Goal: Transaction & Acquisition: Purchase product/service

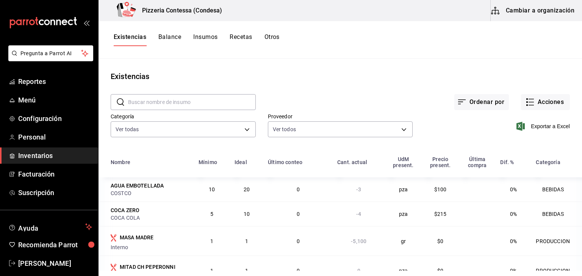
click at [530, 115] on div "Exportar a Excel" at bounding box center [490, 120] width 157 height 39
click at [548, 94] on button "Acciones" at bounding box center [545, 102] width 49 height 16
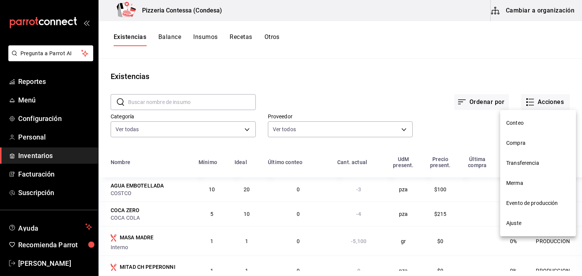
click at [524, 139] on span "Compra" at bounding box center [538, 143] width 64 height 8
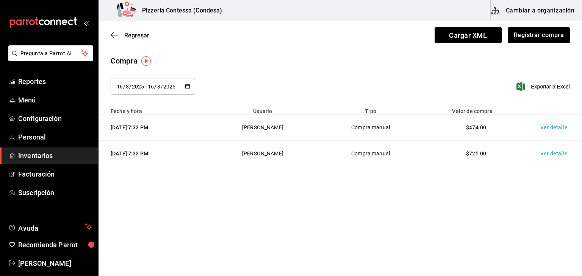
click at [548, 131] on td "Ver detalle" at bounding box center [555, 128] width 53 height 26
click at [537, 38] on button "Registrar compra" at bounding box center [538, 35] width 63 height 16
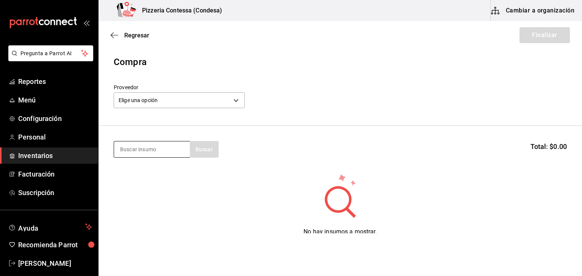
click at [159, 151] on input at bounding box center [152, 150] width 76 height 16
click at [201, 100] on body "Pregunta a Parrot AI Reportes Menú Configuración Personal Inventarios Facturaci…" at bounding box center [291, 117] width 582 height 234
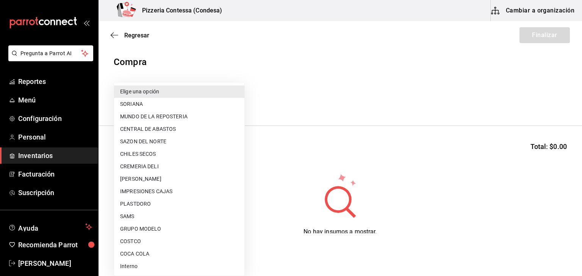
click at [161, 216] on li "SAMS" at bounding box center [179, 217] width 130 height 12
type input "fc8557d8-488e-4aee-a8e2-741fa4a4d13b"
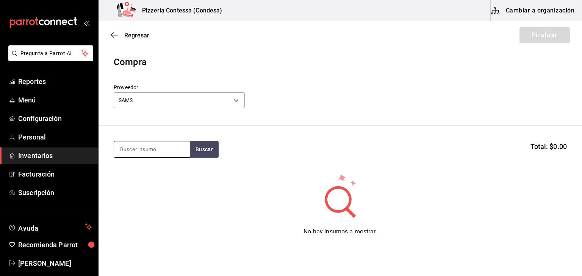
click at [144, 149] on input at bounding box center [152, 150] width 76 height 16
type input "peps"
click at [204, 148] on button "Buscar" at bounding box center [204, 149] width 29 height 17
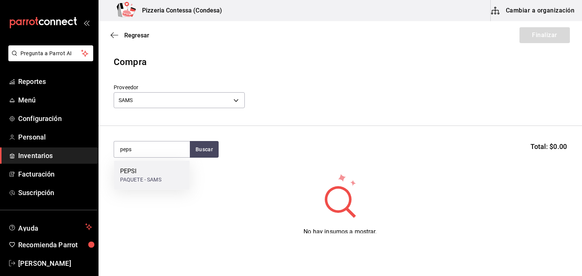
click at [168, 177] on div "PEPSI PAQUETE - SAMS" at bounding box center [152, 175] width 76 height 29
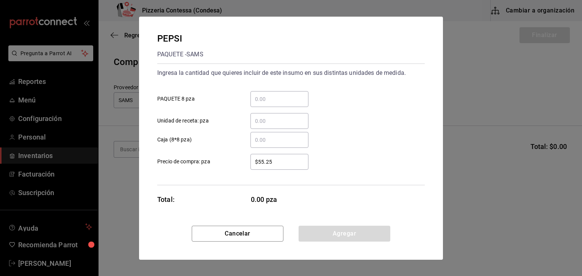
click at [273, 101] on input "​ PAQUETE 8 pza" at bounding box center [279, 99] width 58 height 9
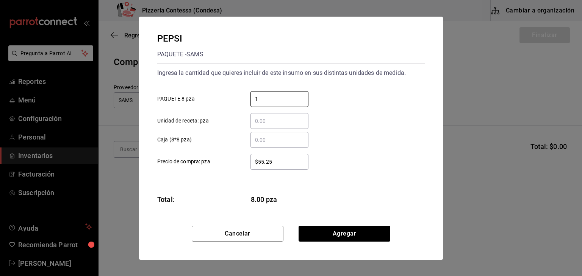
type input "1"
drag, startPoint x: 292, startPoint y: 167, endPoint x: 241, endPoint y: 153, distance: 53.3
click at [241, 153] on div "$55.25 ​ Precio de compra: pza" at bounding box center [287, 159] width 273 height 22
click at [281, 161] on input "$55.25" at bounding box center [279, 162] width 58 height 9
drag, startPoint x: 281, startPoint y: 161, endPoint x: 254, endPoint y: 164, distance: 26.7
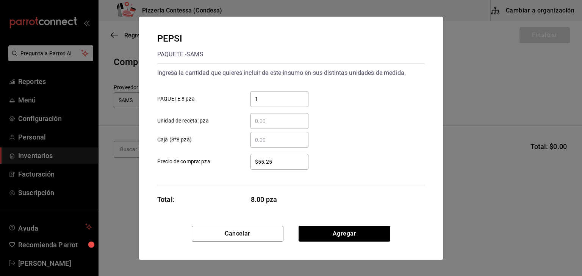
click at [254, 164] on input "$55.25" at bounding box center [279, 162] width 58 height 9
type input "$5"
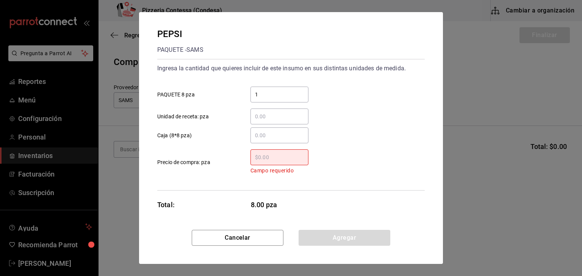
click at [254, 164] on div "​" at bounding box center [279, 158] width 58 height 16
click at [254, 162] on input "​ Campo requerido Precio de compra: pza" at bounding box center [279, 157] width 58 height 9
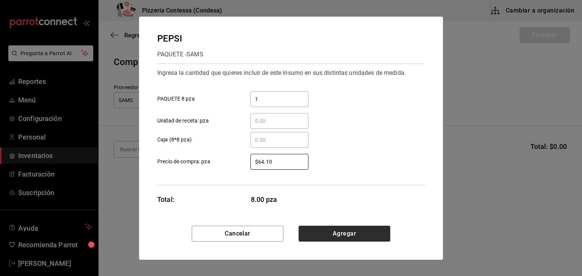
type input "$64.10"
click at [355, 230] on button "Agregar" at bounding box center [344, 234] width 92 height 16
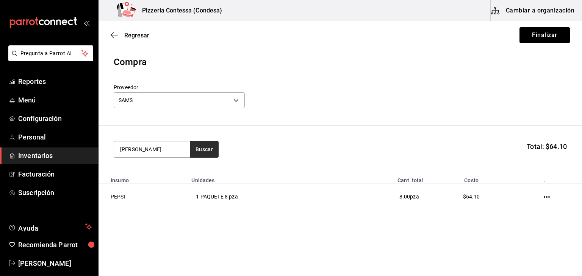
type input "[PERSON_NAME]"
click at [206, 148] on button "Buscar" at bounding box center [204, 149] width 29 height 17
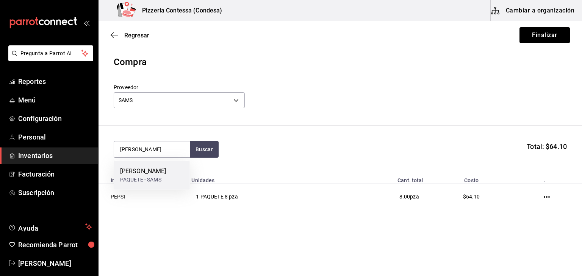
click at [174, 170] on div "[PERSON_NAME] - SAMS" at bounding box center [152, 175] width 76 height 29
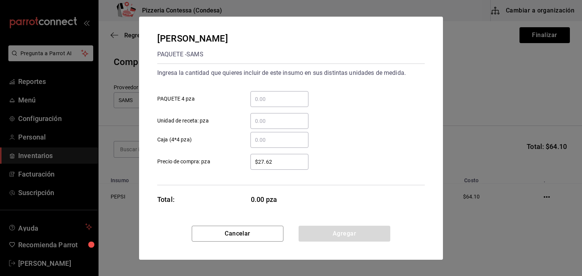
click at [264, 98] on input "​ PAQUETE 4 pza" at bounding box center [279, 99] width 58 height 9
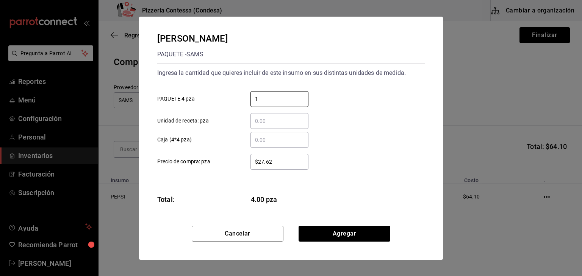
type input "1"
click at [341, 159] on div "$27.62 ​ Precio de compra: pza" at bounding box center [287, 159] width 273 height 22
drag, startPoint x: 280, startPoint y: 159, endPoint x: 253, endPoint y: 153, distance: 27.9
click at [253, 153] on div "$27.62 ​ Precio de compra: pza" at bounding box center [287, 159] width 273 height 22
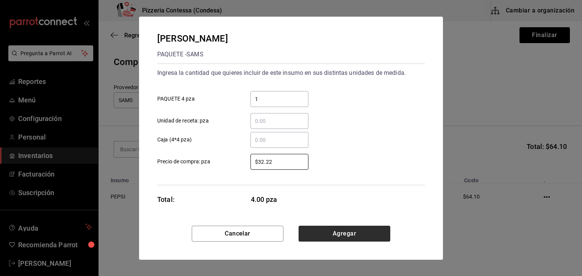
type input "$32.22"
click at [339, 232] on button "Agregar" at bounding box center [344, 234] width 92 height 16
